Goal: Task Accomplishment & Management: Complete application form

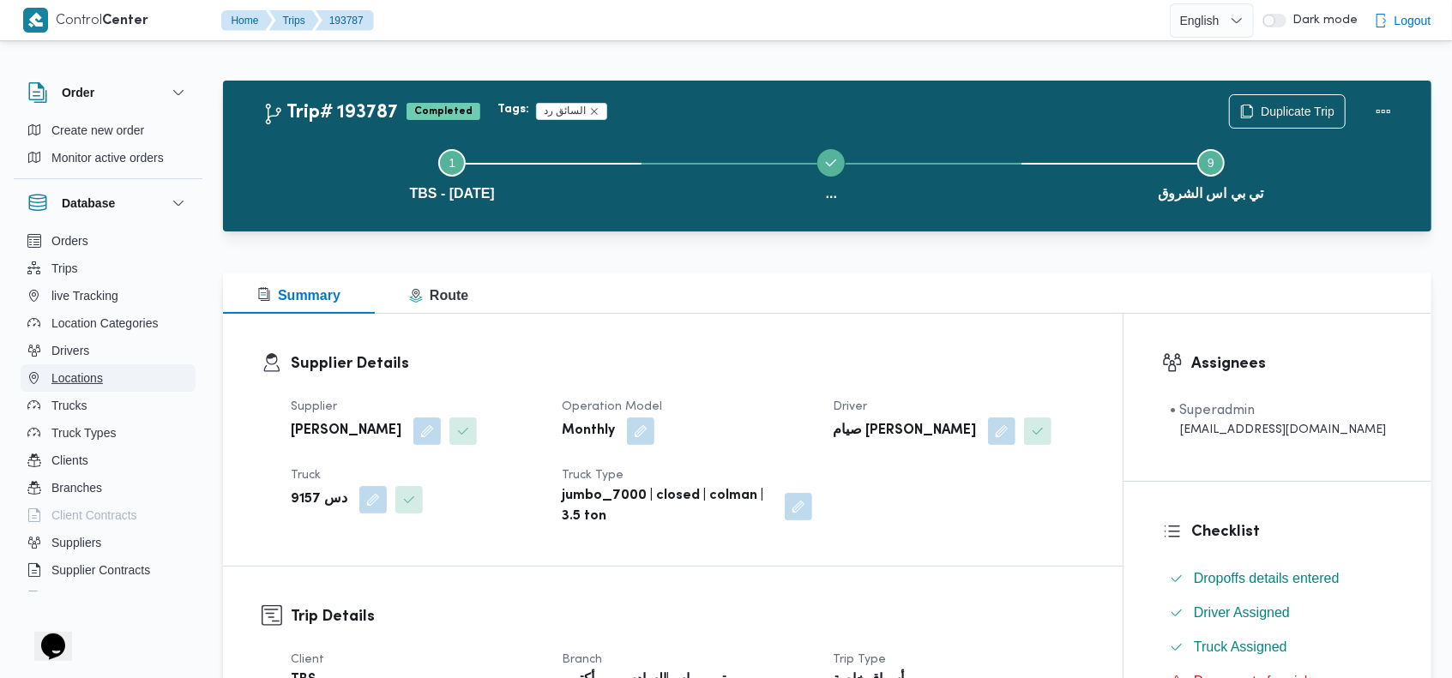
click at [80, 376] on span "Locations" at bounding box center [76, 378] width 51 height 21
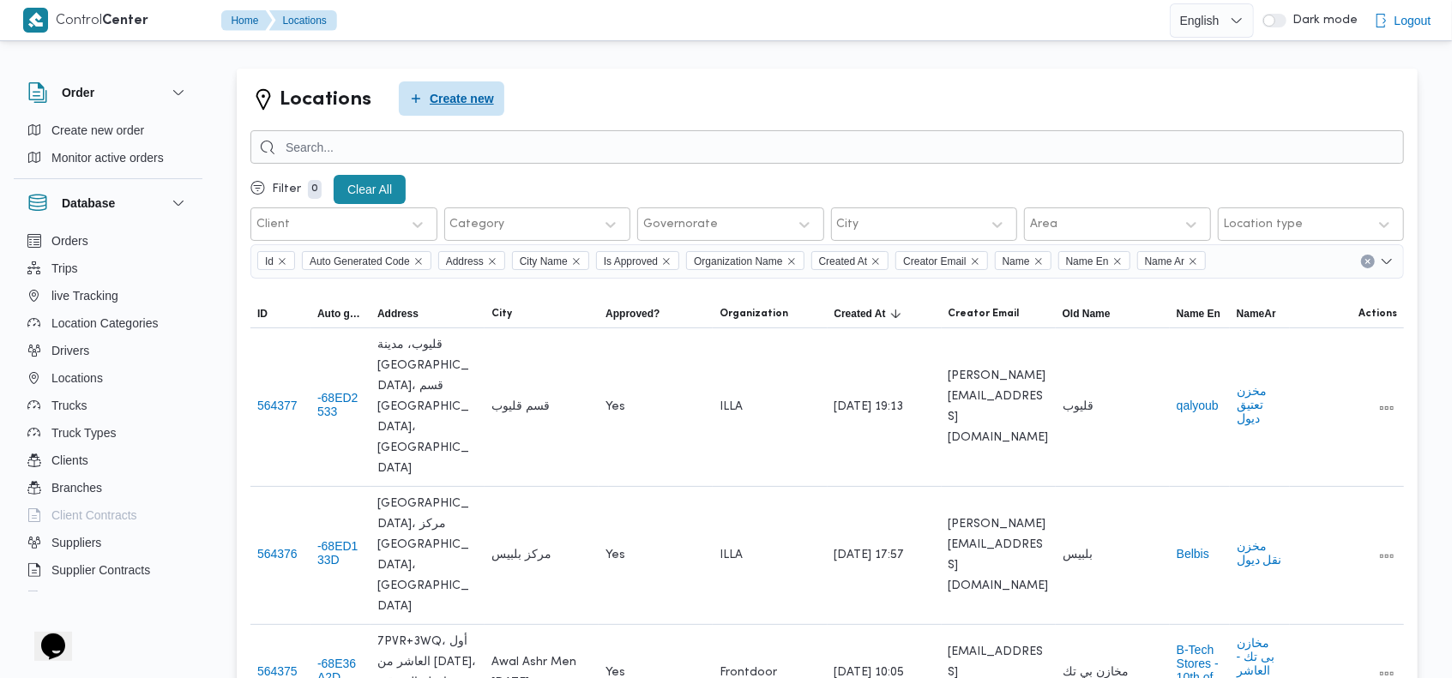
click at [454, 98] on span "Create new" at bounding box center [462, 98] width 64 height 21
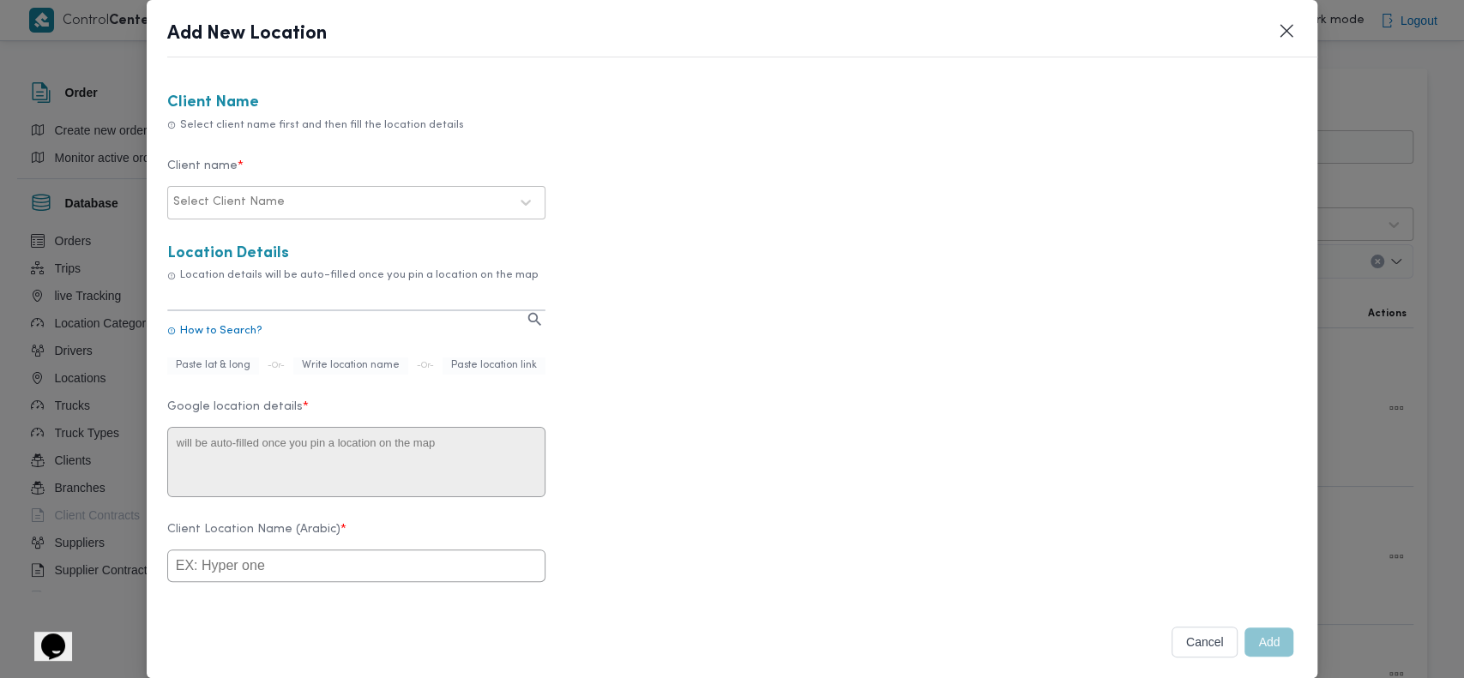
click at [388, 202] on div at bounding box center [398, 202] width 220 height 17
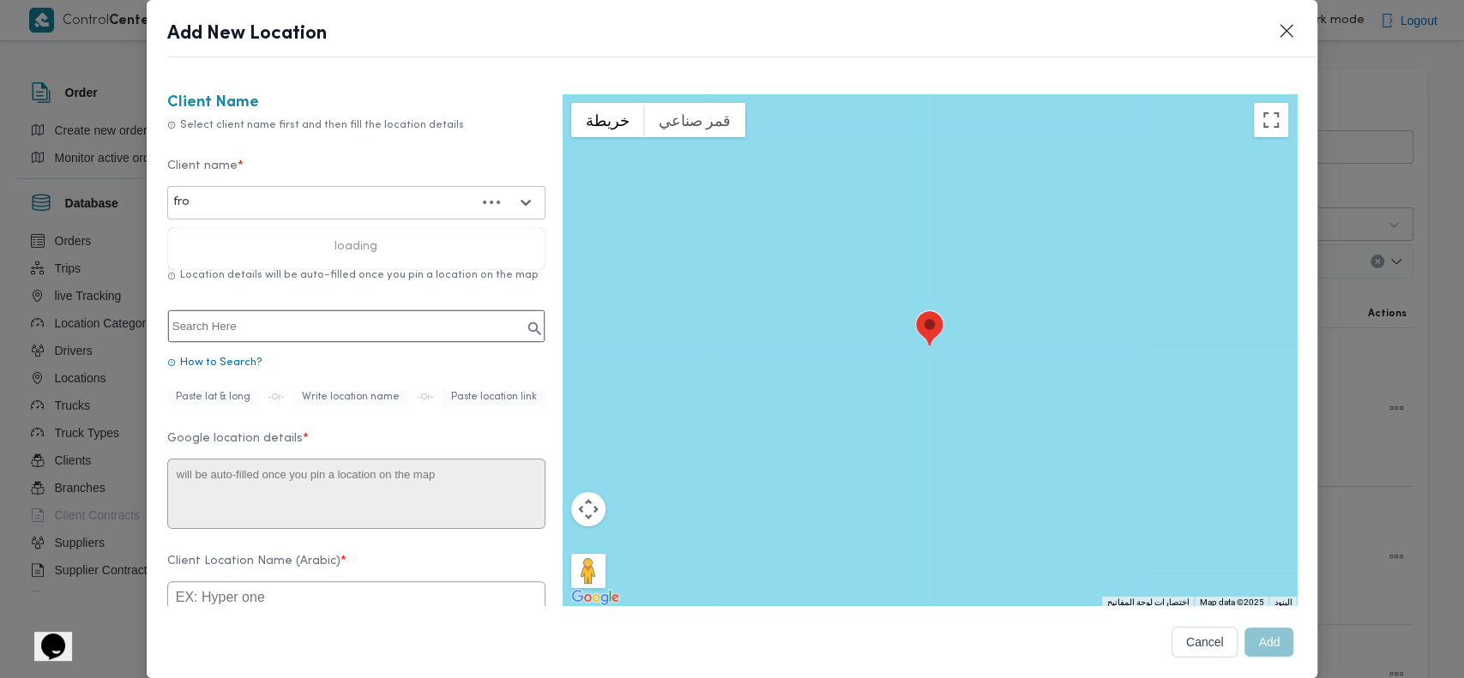
type input "fron"
click at [243, 239] on div "Frontdoor" at bounding box center [356, 248] width 376 height 30
click at [329, 322] on input "text" at bounding box center [356, 326] width 376 height 32
paste input "8G3978X8+7F"
type input "8G3978X8+7F"
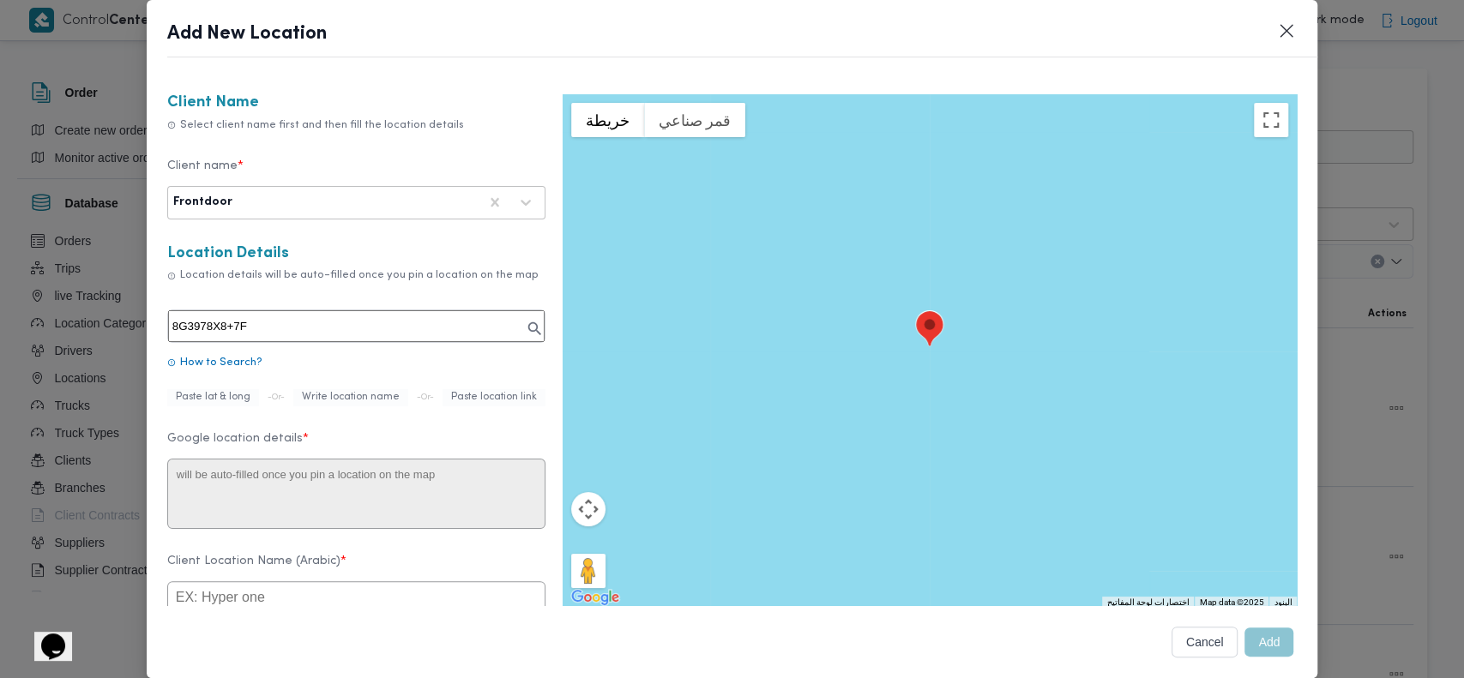
type textarea "8G3978X8+7F"
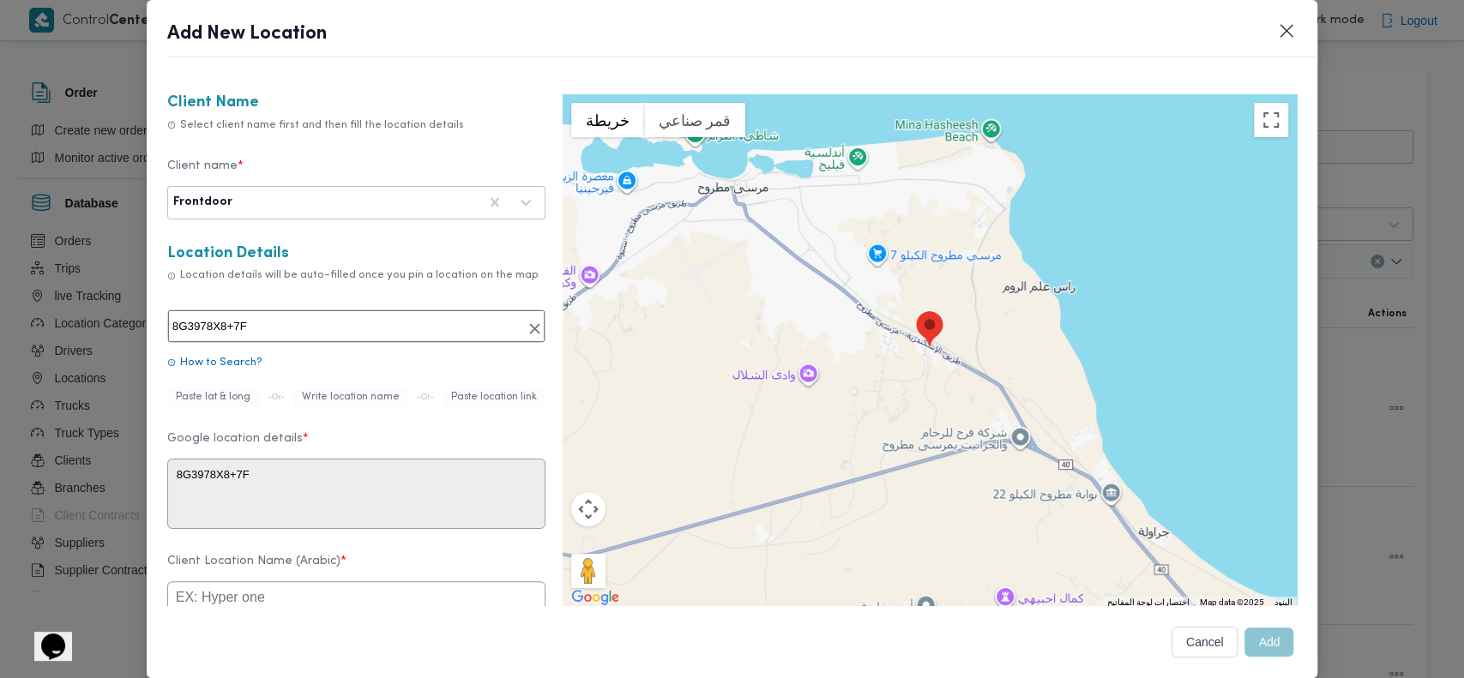
click at [276, 328] on input "8G3978X8+7F" at bounding box center [356, 326] width 376 height 32
click at [917, 317] on img at bounding box center [929, 330] width 33 height 44
click at [254, 318] on input "8G3978X8+7F" at bounding box center [356, 326] width 376 height 32
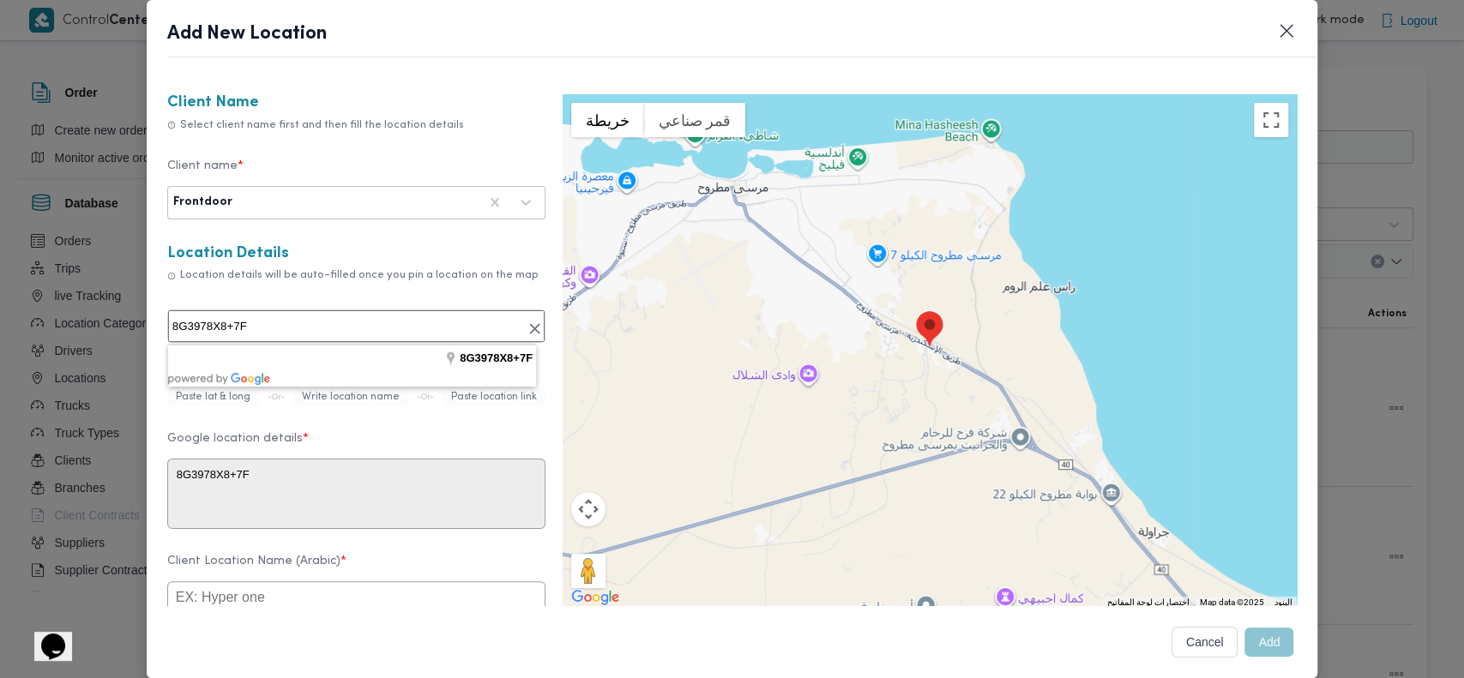
paste input "شركة العوام التوكيلات التجارية"
type input "شركة العوام التوكيلات التجارية, قسم مرسى مطروح"
type textarea "78X8+692، قسم مرسى مطروح، محافظة مطروح 5055410"
type input "شركة العوام التوكيلات التجارية"
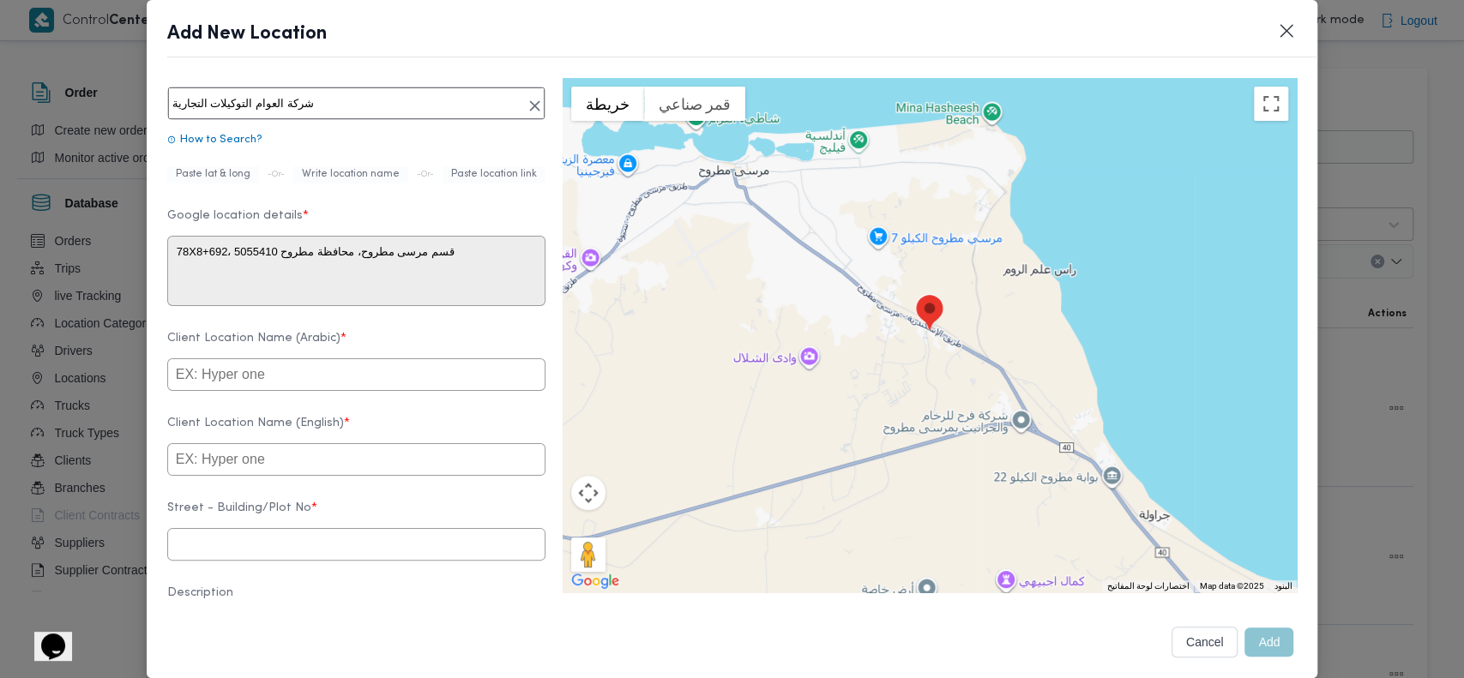
scroll to position [236, 0]
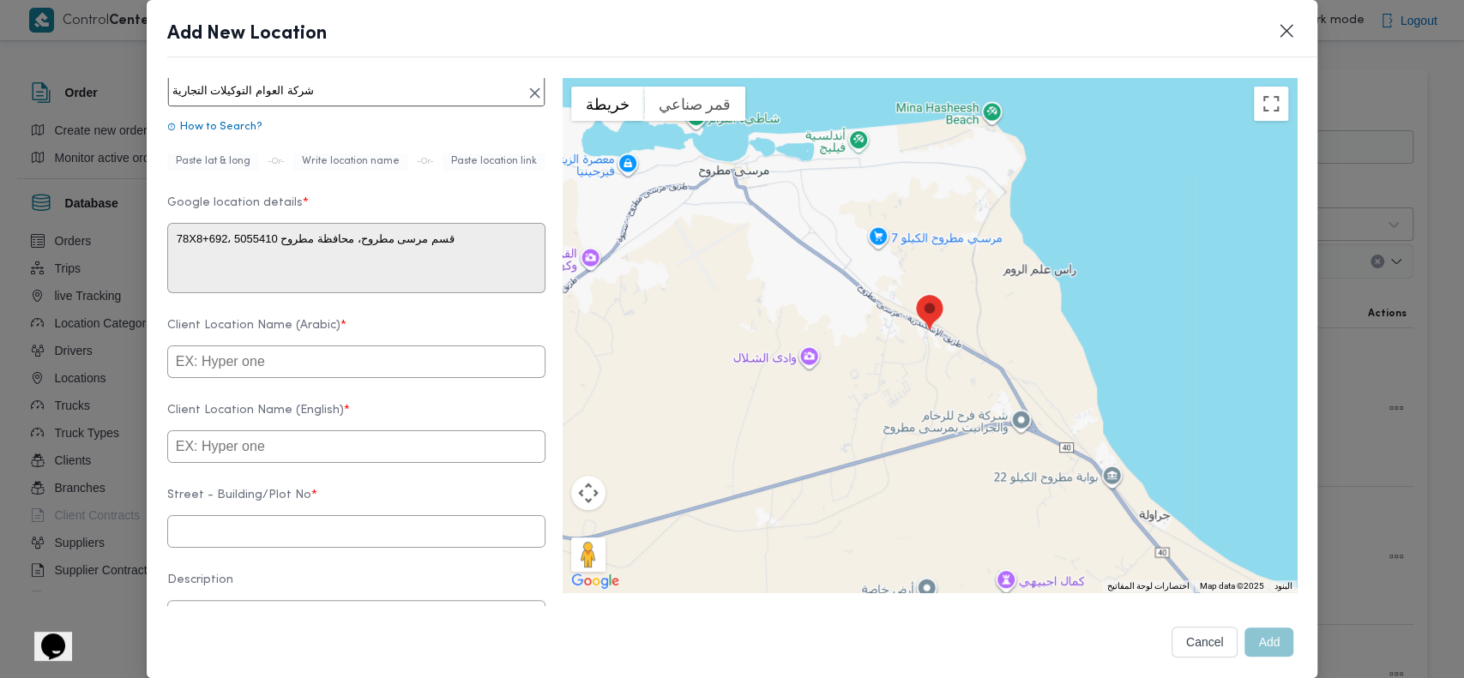
click at [339, 378] on input "text" at bounding box center [356, 362] width 378 height 33
paste input "شركة العوام التوكيلات التجارية"
type input "شركة العوام التوكيلات التجارية"
click at [264, 456] on input "text" at bounding box center [356, 446] width 378 height 33
paste input "Al-Awam Commercial Agencies Company"
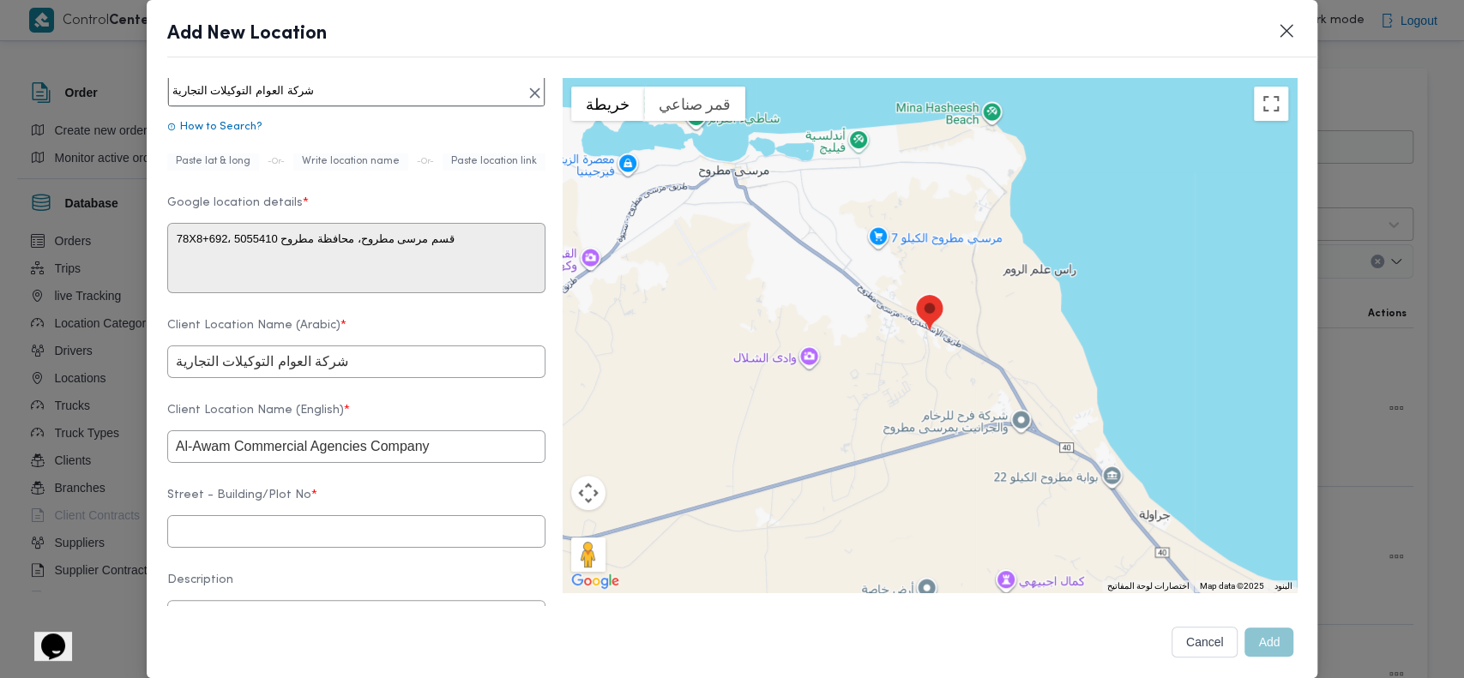
type input "Al-Awam Commercial Agencies Company"
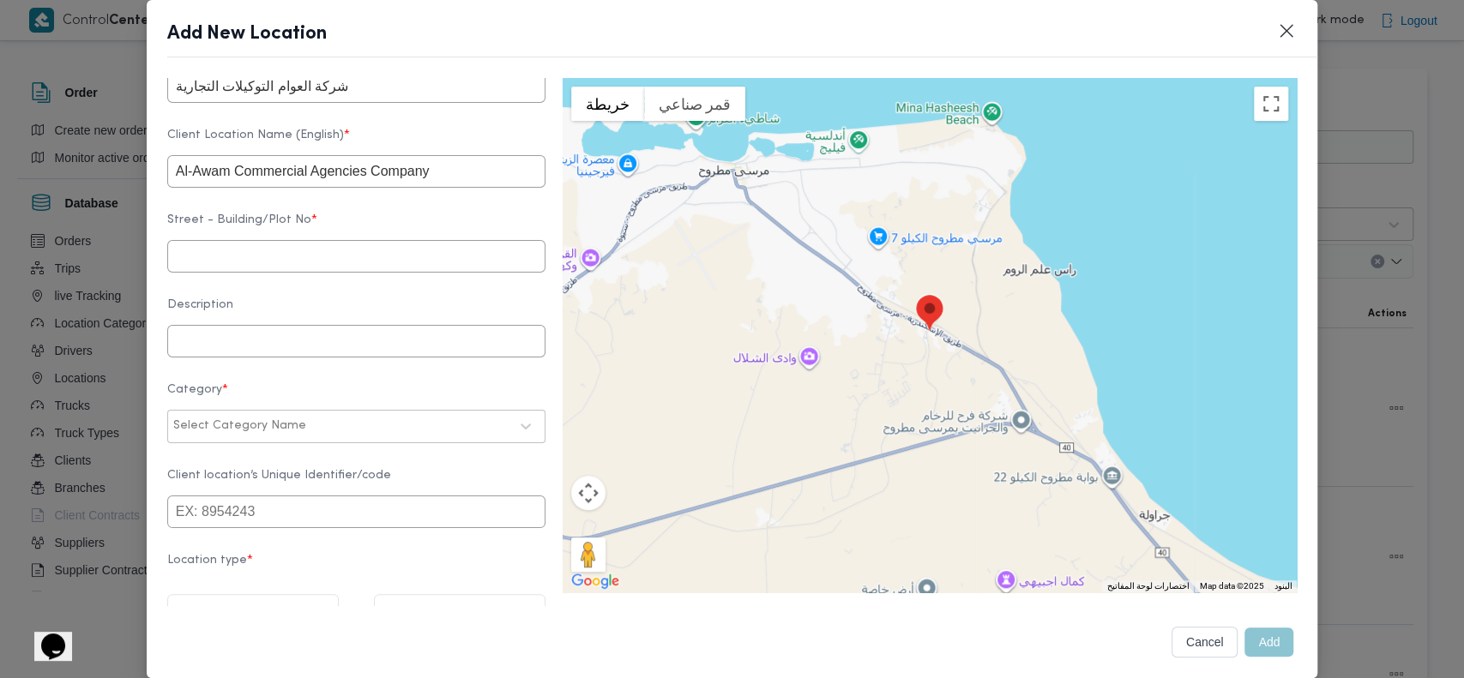
scroll to position [515, 0]
click at [280, 268] on input "text" at bounding box center [356, 252] width 378 height 33
type input "مرسي مطروح"
click at [272, 353] on input "text" at bounding box center [356, 337] width 378 height 33
type input "0"
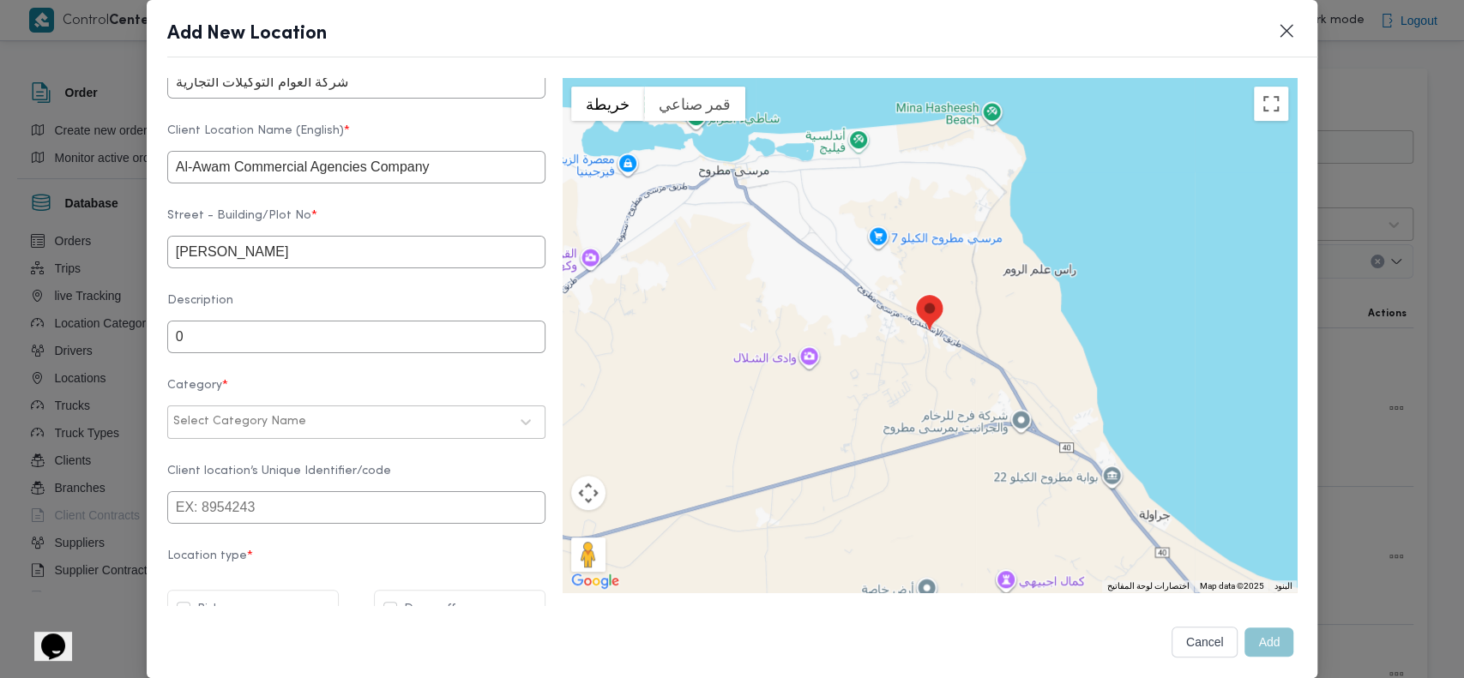
click at [328, 430] on div at bounding box center [409, 421] width 199 height 17
click at [244, 538] on div "عملاء مخازن" at bounding box center [356, 528] width 376 height 30
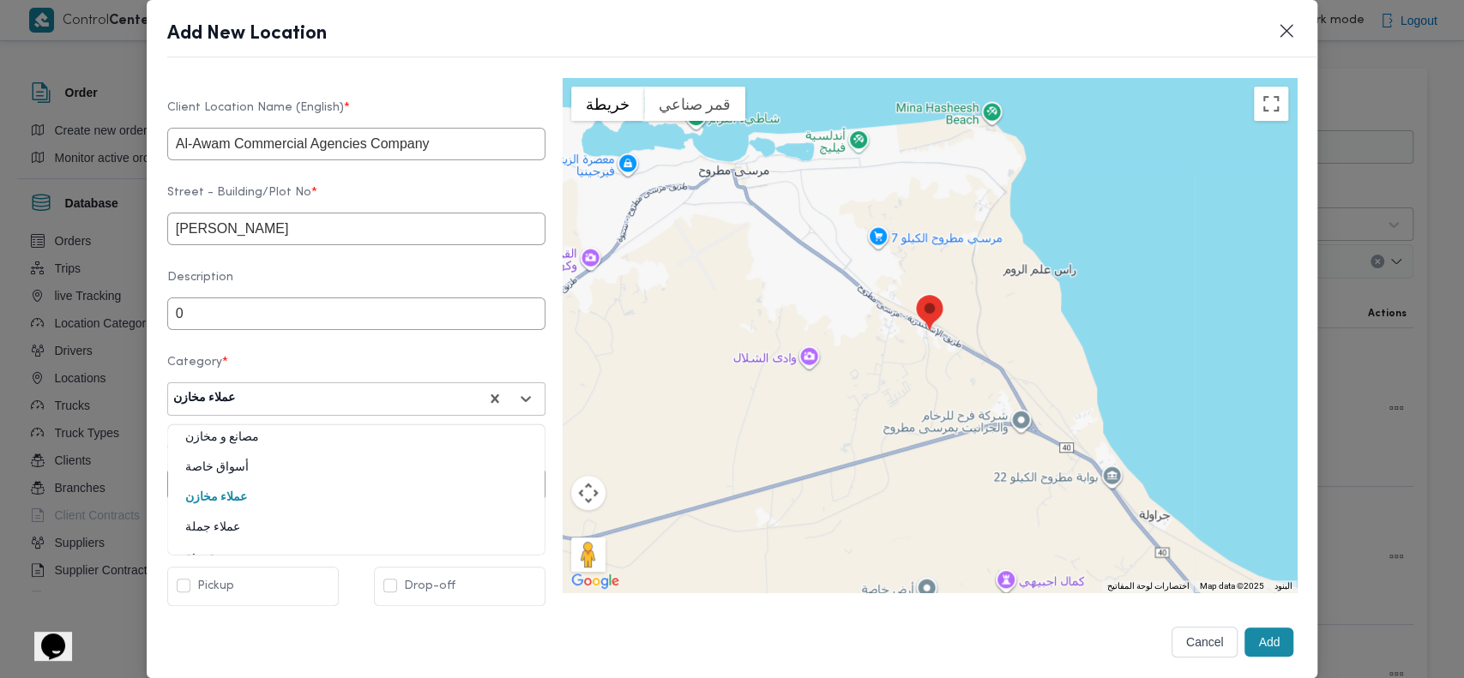
click at [354, 390] on div at bounding box center [357, 398] width 239 height 17
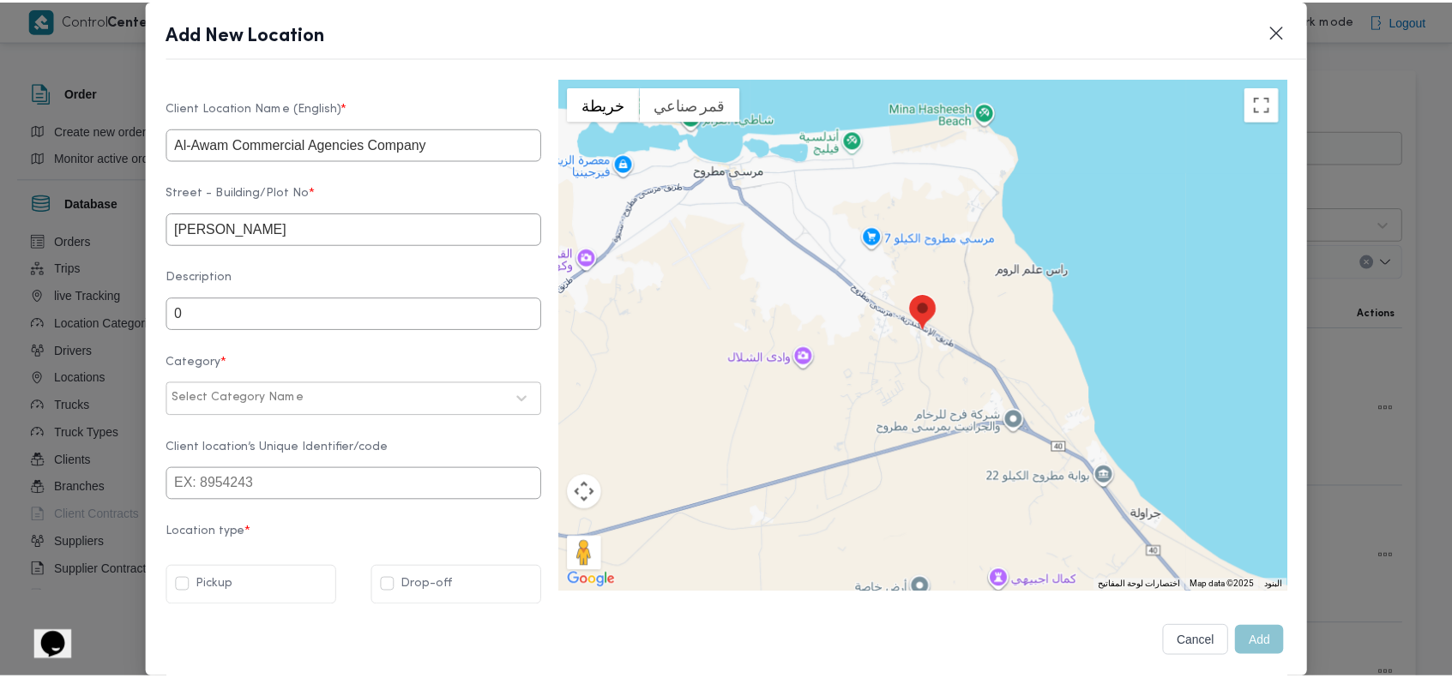
scroll to position [561, 0]
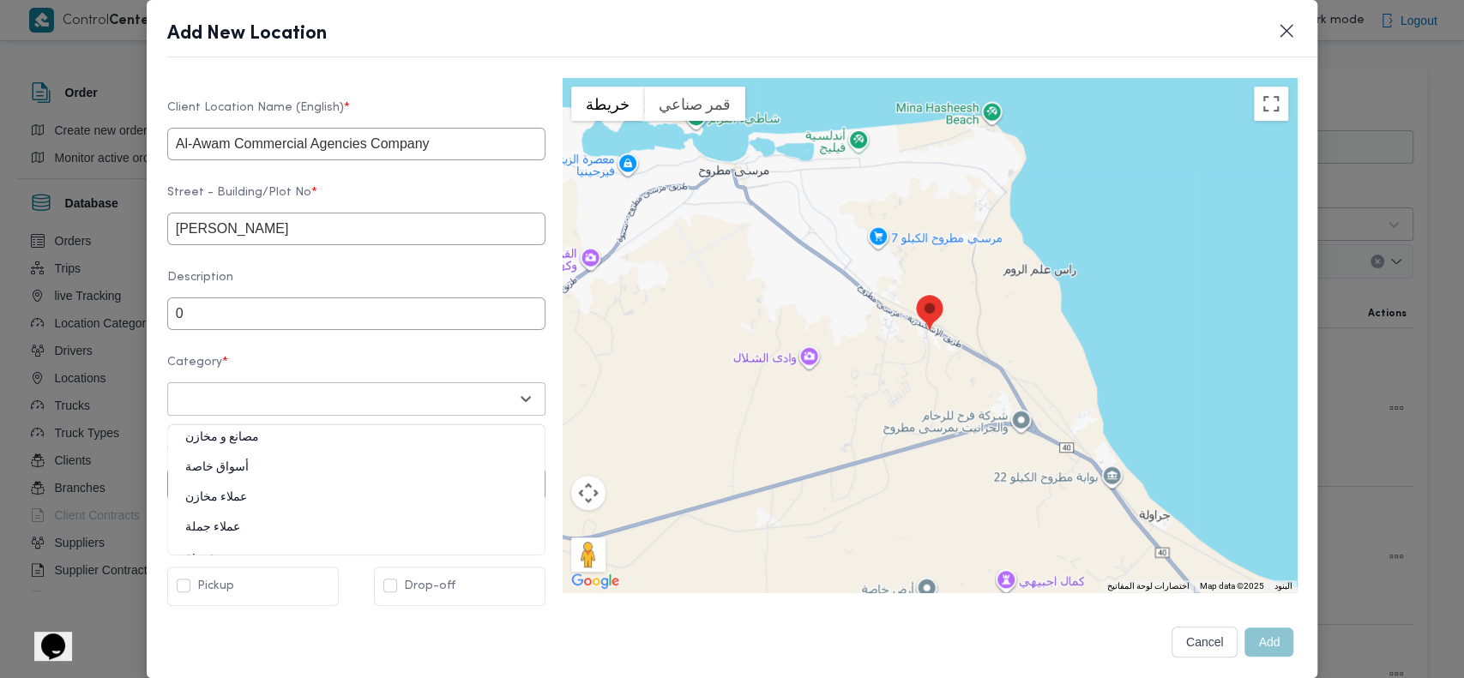
click at [361, 395] on div at bounding box center [340, 398] width 335 height 17
type input "شركات"
click at [274, 441] on div "شركات ومؤسسات" at bounding box center [356, 445] width 376 height 30
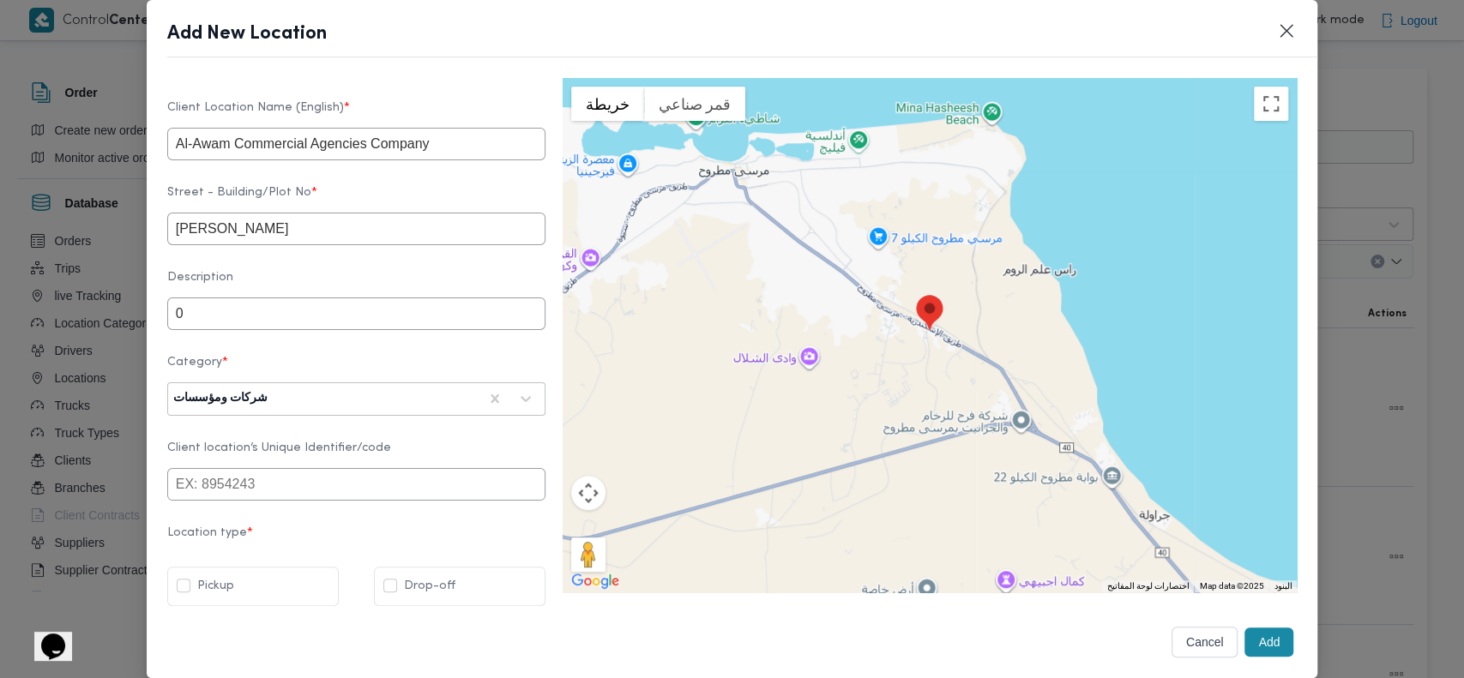
click at [426, 581] on label "Drop-off" at bounding box center [419, 586] width 72 height 21
checkbox input "true"
click at [1253, 636] on button "Add" at bounding box center [1268, 642] width 49 height 29
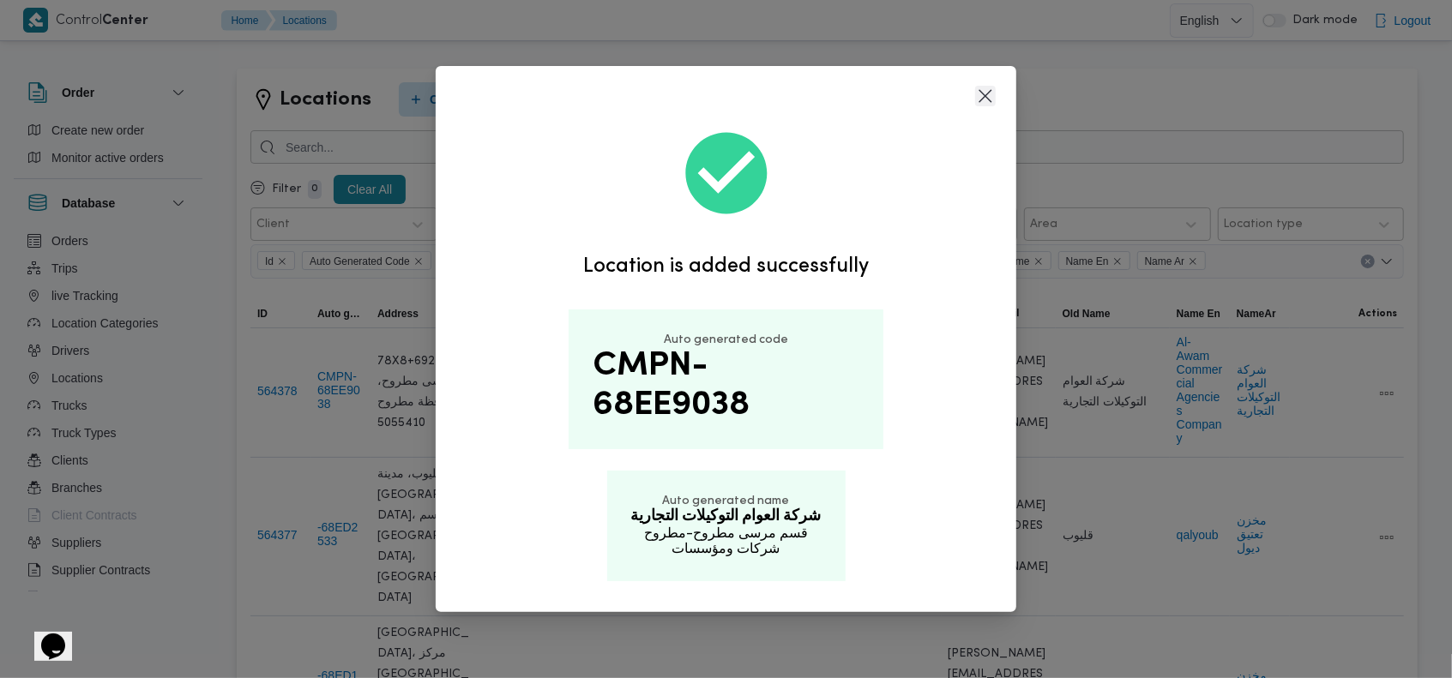
click at [984, 98] on button "Closes this modal window" at bounding box center [985, 96] width 21 height 21
